Goal: Task Accomplishment & Management: Complete application form

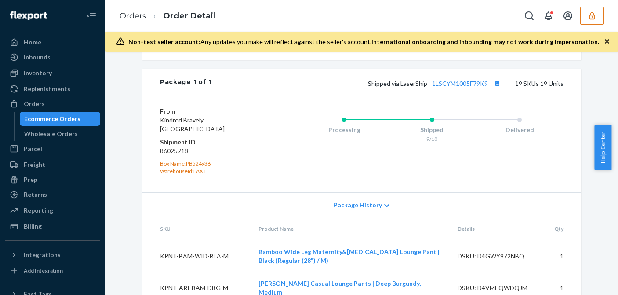
click at [593, 18] on icon "button" at bounding box center [592, 15] width 9 height 9
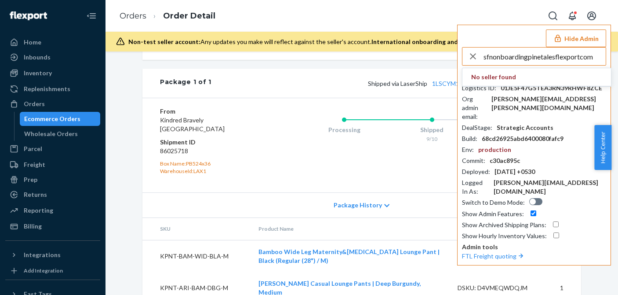
click at [542, 56] on input "sfnonboardingpinetalesflexportcom" at bounding box center [545, 57] width 122 height 18
click at [545, 57] on input "sfnonboardingpinetalesflexportcom" at bounding box center [545, 57] width 122 height 18
click at [554, 58] on input "sfnonboardingpinetalesflexportcom" at bounding box center [545, 57] width 122 height 18
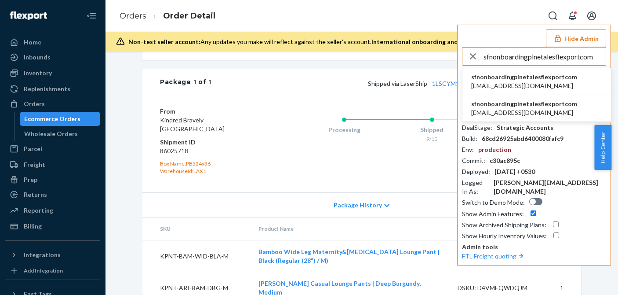
type input "sfnonboardingpinetalesflexportcom"
click at [527, 77] on span "sfnonboardingpinetalesflexportcom" at bounding box center [525, 77] width 106 height 9
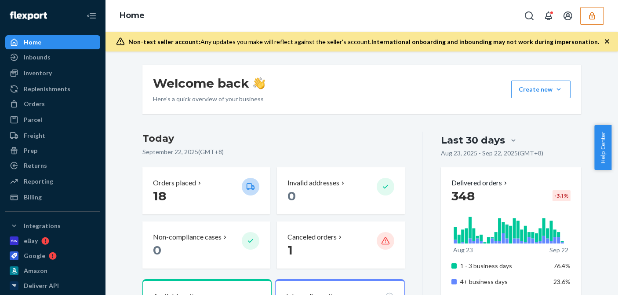
click at [469, 18] on div "Home" at bounding box center [362, 16] width 513 height 32
drag, startPoint x: 29, startPoint y: 78, endPoint x: 55, endPoint y: 80, distance: 26.5
click at [29, 78] on div "Inventory" at bounding box center [52, 73] width 93 height 12
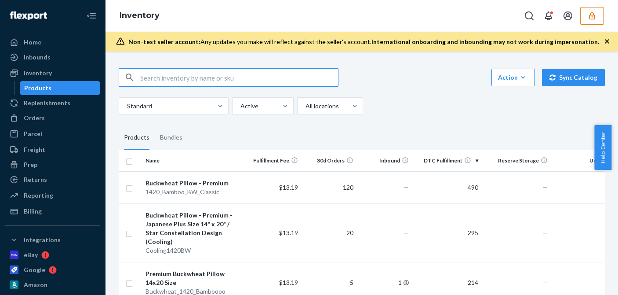
click at [194, 76] on input "text" at bounding box center [239, 78] width 198 height 18
paste input "D5UEY49758Q"
click at [209, 76] on input "D5UEY49758Q" at bounding box center [239, 78] width 198 height 18
click at [214, 77] on input "D5UEY49758Q" at bounding box center [239, 78] width 198 height 18
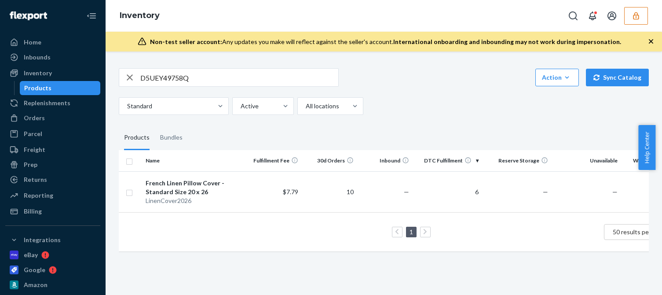
scroll to position [0, 44]
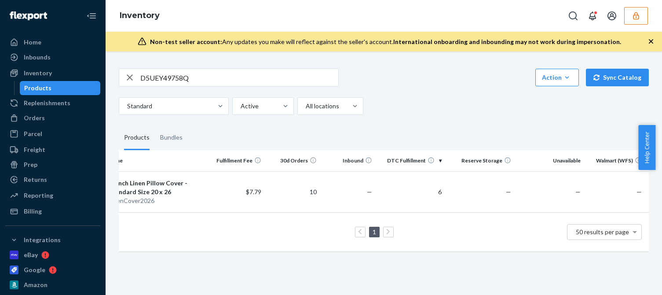
click at [171, 80] on input "D5UEY49758Q" at bounding box center [239, 78] width 198 height 18
paste input "8HAYMSYUY8"
click at [201, 76] on input "D8HAYMSYUY8" at bounding box center [239, 78] width 198 height 18
type input "D8HAYMSYUY8"
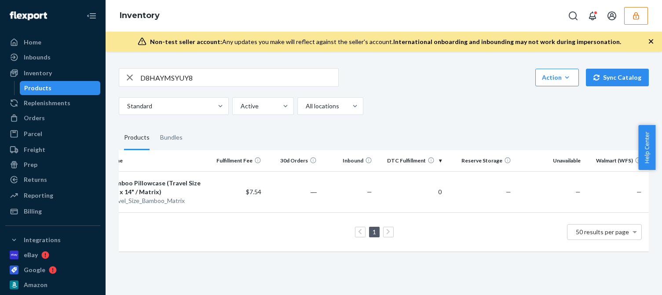
scroll to position [0, 0]
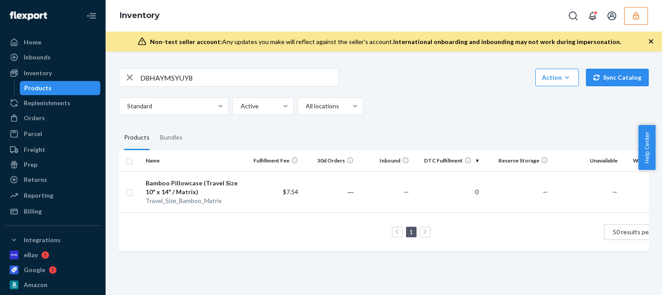
click at [611, 18] on icon "button" at bounding box center [636, 15] width 9 height 9
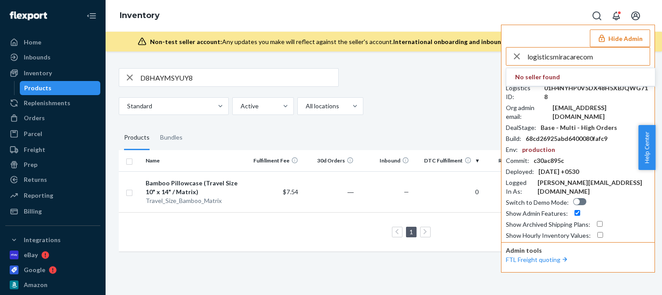
click at [596, 53] on input "logisticsmiracarecom" at bounding box center [588, 57] width 122 height 18
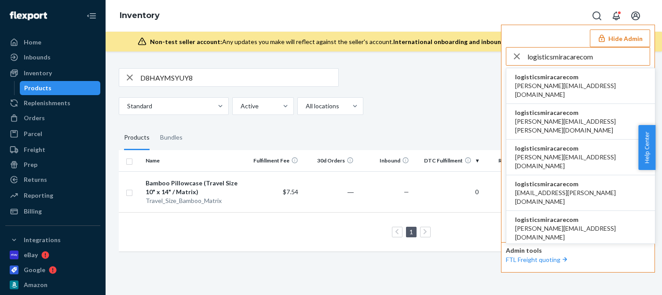
click at [598, 57] on input "logisticsmiracarecom" at bounding box center [588, 57] width 122 height 18
type input "logisticsmiracarecom"
click at [552, 80] on span "logisticsmiracarecom" at bounding box center [580, 77] width 131 height 9
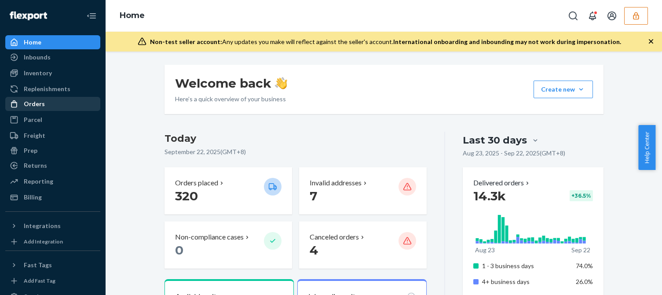
drag, startPoint x: 34, startPoint y: 104, endPoint x: 41, endPoint y: 104, distance: 7.5
click at [34, 104] on div "Orders" at bounding box center [34, 103] width 21 height 9
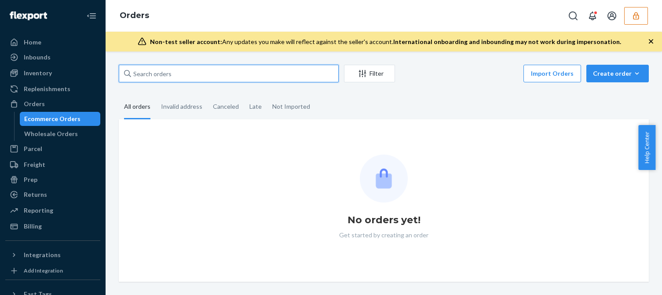
click at [154, 77] on input "text" at bounding box center [229, 74] width 220 height 18
paste input "512830MIRA"
type input "512830MIRA"
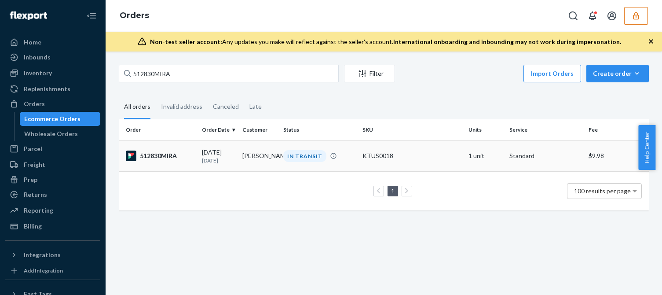
click at [194, 161] on td "512830MIRA" at bounding box center [159, 155] width 80 height 31
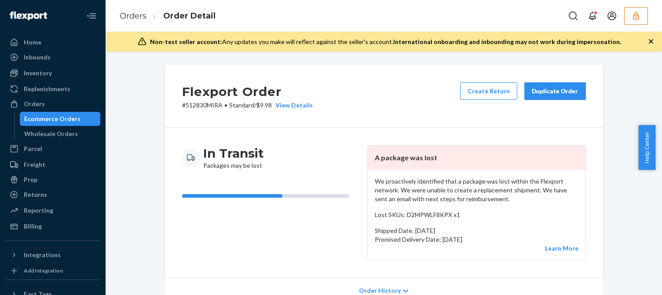
click at [416, 182] on p "We proactively identified that a package was lost within the Flexport network. …" at bounding box center [477, 190] width 204 height 26
click at [415, 182] on p "We proactively identified that a package was lost within the Flexport network. …" at bounding box center [477, 190] width 204 height 26
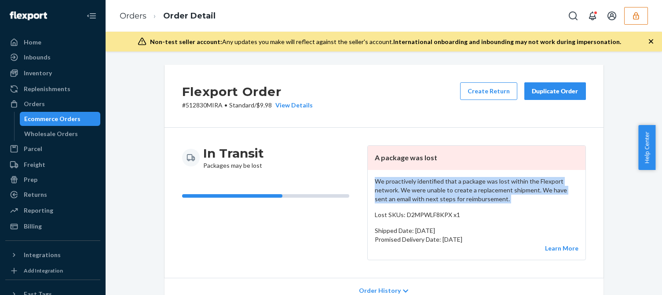
click at [415, 182] on p "We proactively identified that a package was lost within the Flexport network. …" at bounding box center [477, 190] width 204 height 26
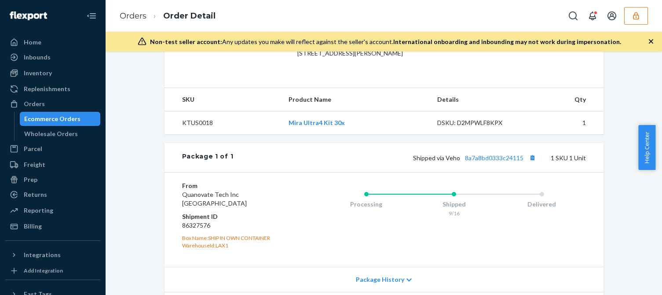
scroll to position [202, 0]
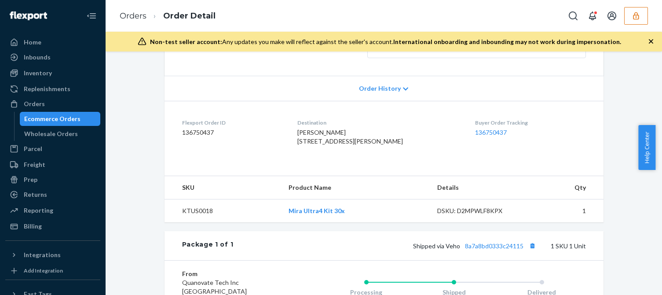
click at [382, 90] on span "Order History" at bounding box center [380, 88] width 42 height 9
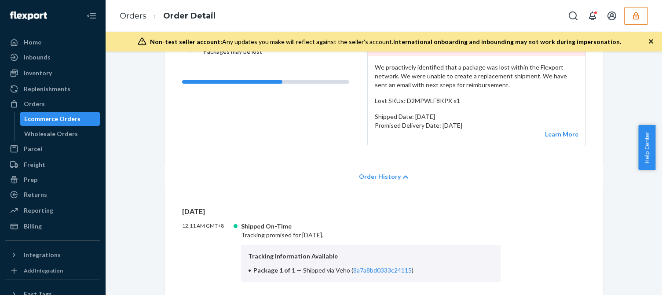
scroll to position [0, 0]
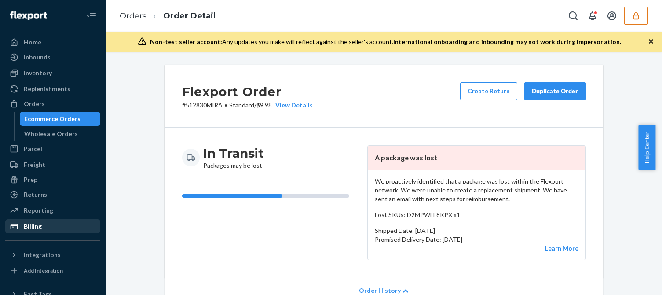
click at [33, 225] on div "Billing" at bounding box center [33, 226] width 18 height 9
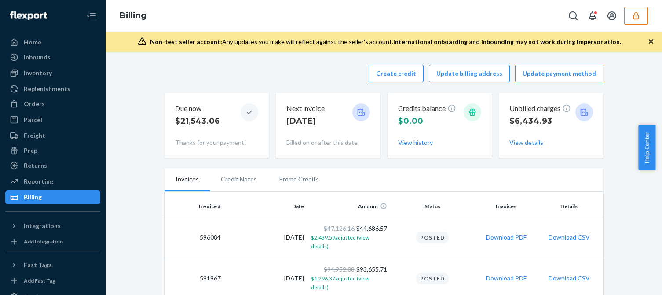
click at [218, 71] on div "Create credit Update billing address Update payment method" at bounding box center [384, 74] width 439 height 18
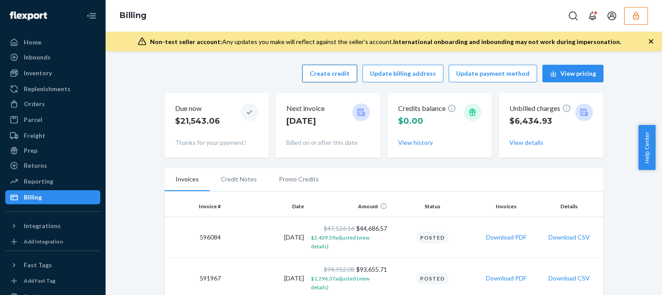
click at [327, 81] on button "Create credit" at bounding box center [329, 74] width 55 height 18
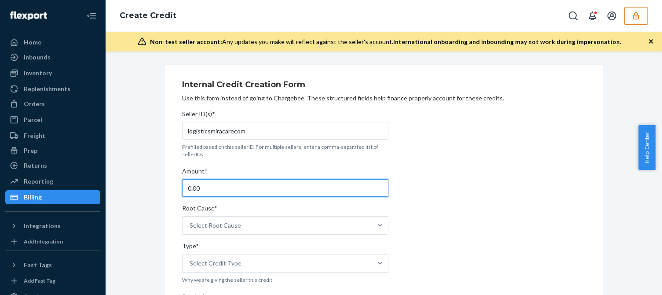
click at [219, 188] on input "0.00" at bounding box center [285, 188] width 206 height 18
type input "121.58"
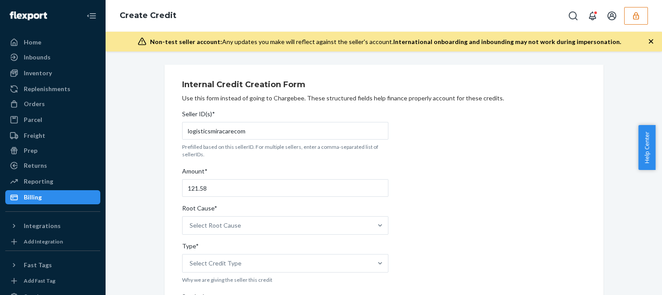
drag, startPoint x: 219, startPoint y: 188, endPoint x: 226, endPoint y: 226, distance: 38.8
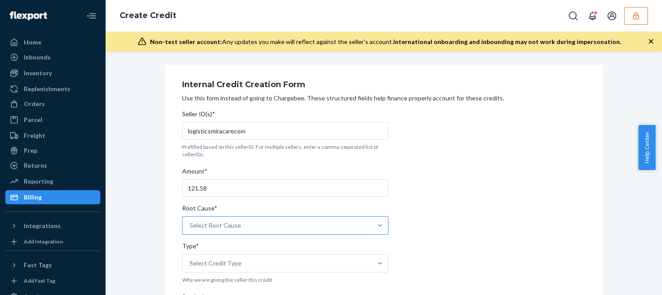
click at [226, 226] on div "Select Root Cause" at bounding box center [215, 225] width 51 height 9
click at [190, 226] on input "Root Cause* Select Root Cause" at bounding box center [190, 225] width 1 height 9
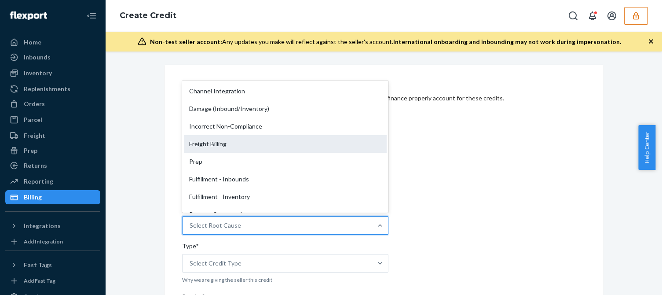
scroll to position [132, 0]
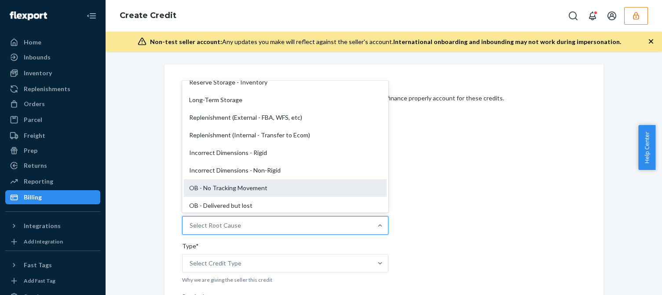
click at [207, 191] on div "OB - No Tracking Movement" at bounding box center [285, 188] width 203 height 18
click at [190, 221] on input "Root Cause* option OB - No Tracking Movement focused, 14 of 29. 29 results avai…" at bounding box center [190, 225] width 1 height 9
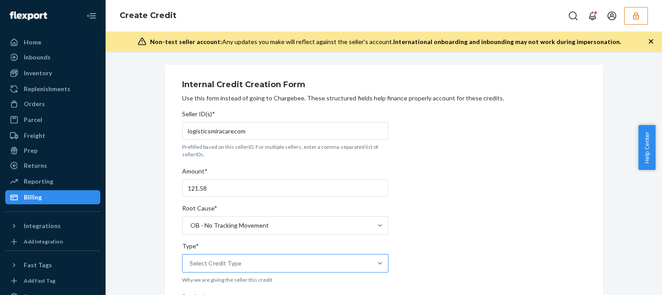
click at [216, 261] on div "Select Credit Type" at bounding box center [216, 263] width 52 height 9
click at [190, 261] on input "Type* Select Credit Type" at bounding box center [190, 263] width 1 height 9
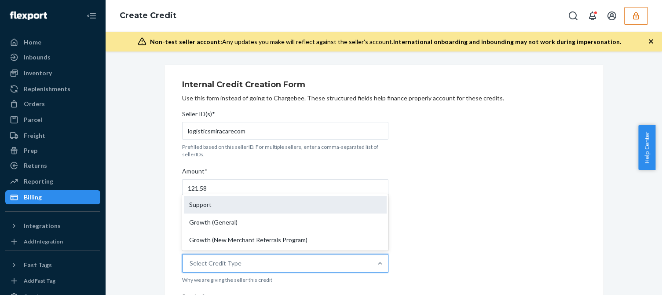
click at [206, 207] on div "Support" at bounding box center [285, 205] width 203 height 18
click at [190, 259] on input "Type* option Support focused, 1 of 3. 3 results available. Use Up and Down to c…" at bounding box center [190, 263] width 1 height 9
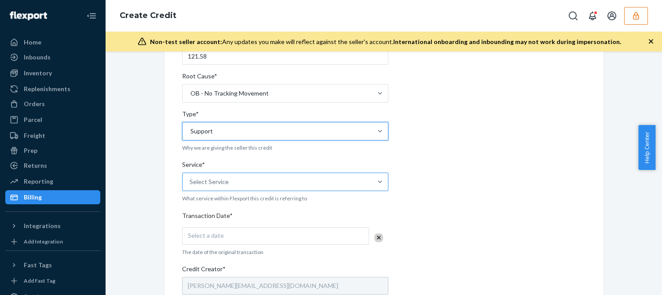
click at [240, 183] on div "Select Service" at bounding box center [278, 182] width 190 height 18
click at [190, 183] on input "Service* Select Service" at bounding box center [190, 181] width 1 height 9
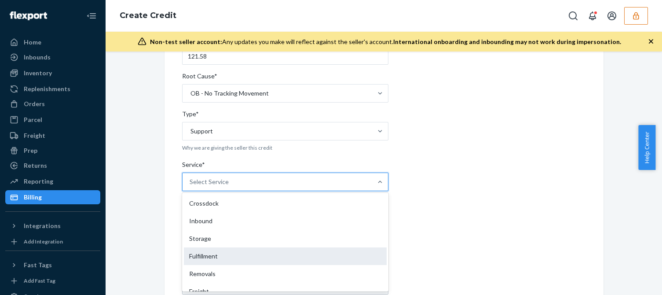
click at [190, 261] on div "Fulfillment" at bounding box center [285, 256] width 203 height 18
click at [190, 186] on input "Service* option Fulfillment focused, 4 of 10. 10 results available. Use Up and …" at bounding box center [190, 181] width 1 height 9
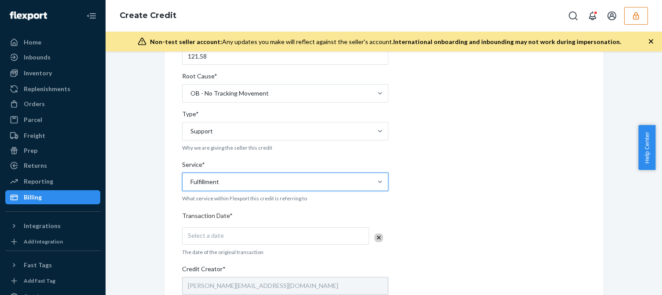
click at [165, 275] on div "Internal Credit Creation Form Use this form instead of going to Chargebee. Thes…" at bounding box center [384, 214] width 439 height 562
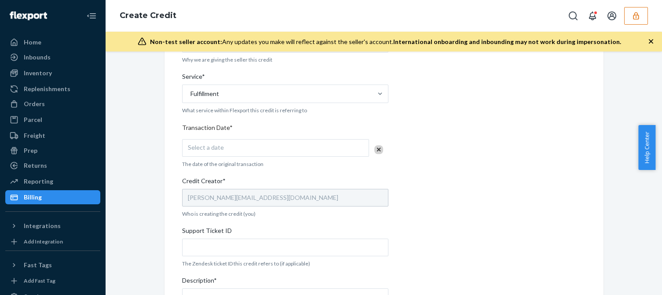
click at [223, 149] on div "Select a date" at bounding box center [275, 148] width 187 height 18
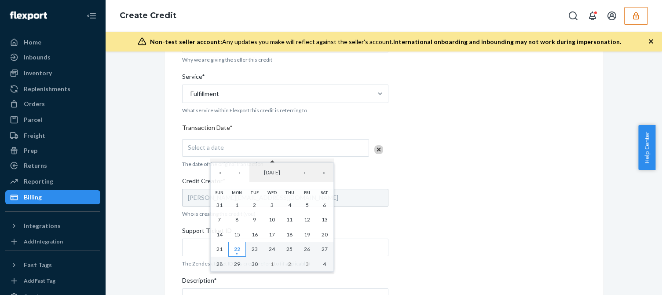
click at [236, 250] on abbr "22" at bounding box center [237, 248] width 6 height 7
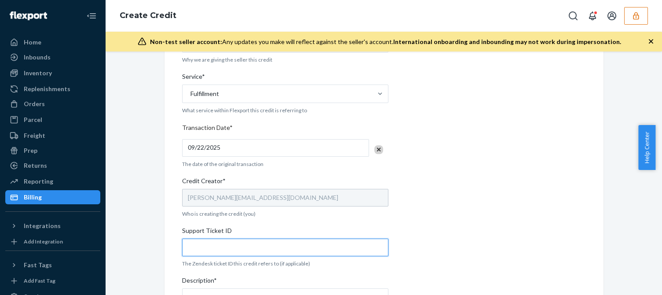
click at [204, 242] on input "Support Ticket ID" at bounding box center [285, 247] width 206 height 18
paste input "823240"
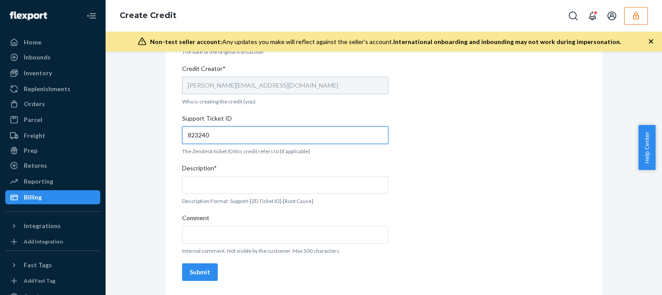
type input "823240"
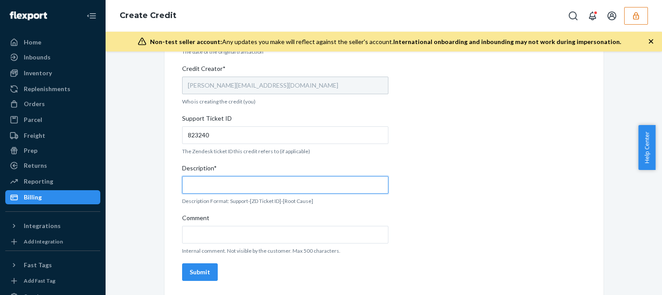
click at [214, 189] on input "Description*" at bounding box center [285, 185] width 206 height 18
paste input "823240"
type input "Support 823240 / OB - No tracking movement"
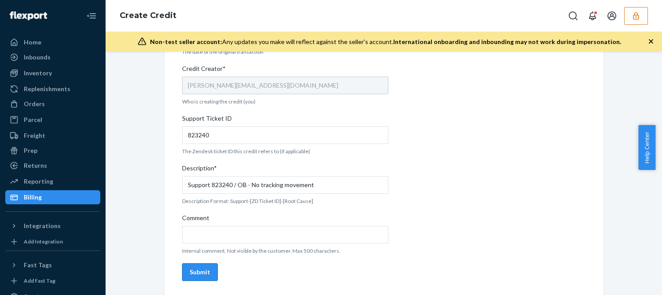
click at [198, 273] on div "Submit" at bounding box center [200, 271] width 21 height 9
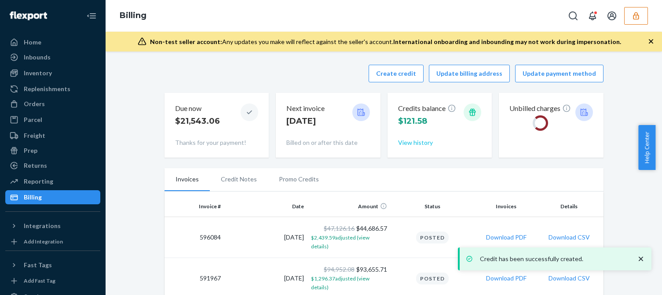
click at [416, 144] on button "View history" at bounding box center [415, 142] width 35 height 9
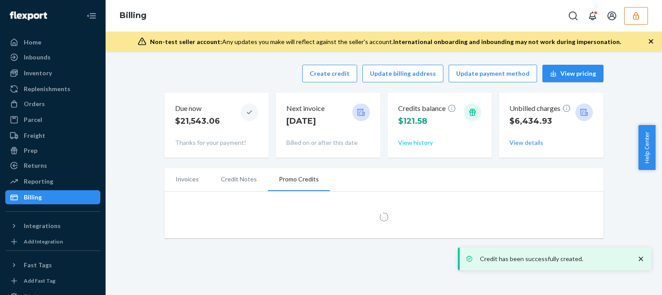
click at [413, 141] on button "View history" at bounding box center [415, 142] width 35 height 9
click at [642, 259] on icon "close toast" at bounding box center [641, 258] width 4 height 4
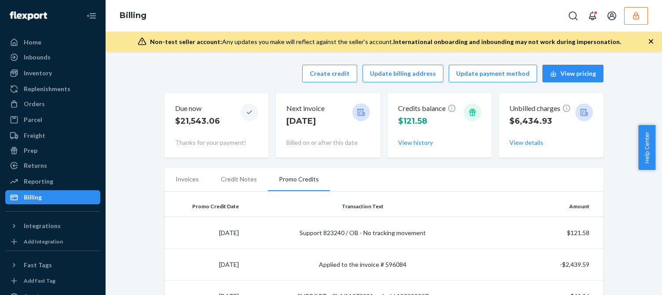
scroll to position [88, 0]
